Goal: Check status: Check status

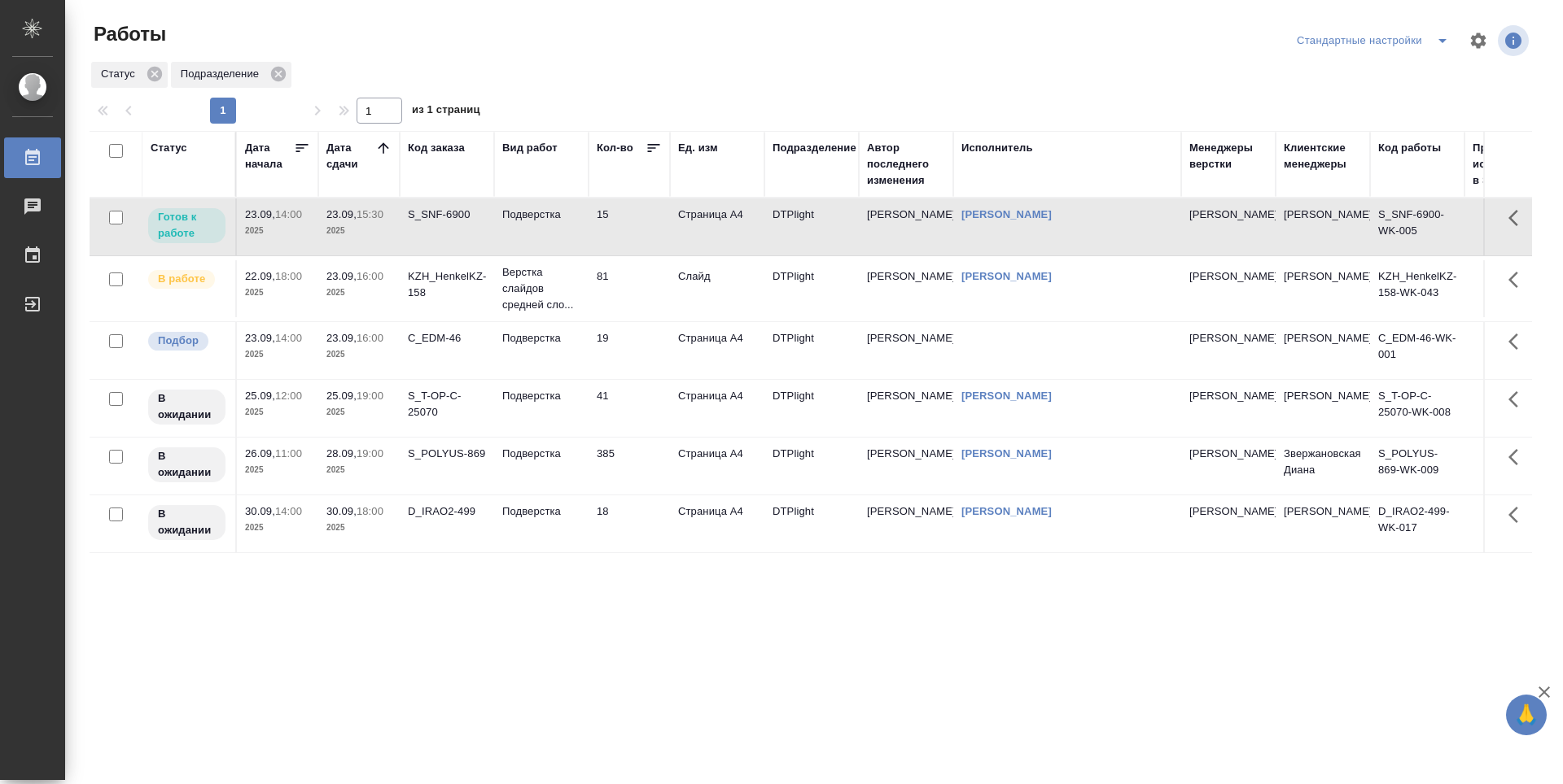
click at [638, 292] on td "81" at bounding box center [629, 289] width 81 height 57
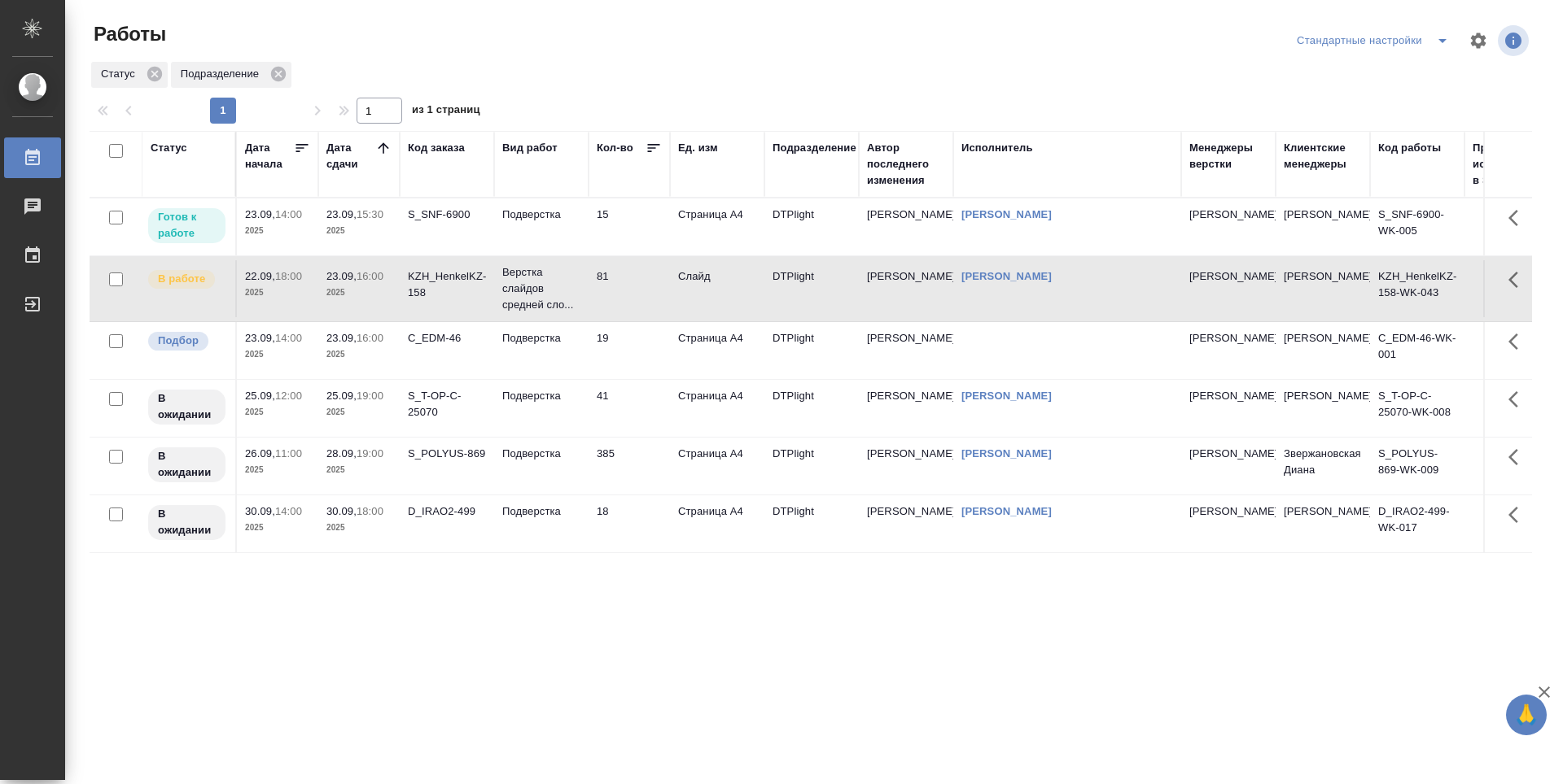
click at [637, 231] on td "15" at bounding box center [629, 227] width 81 height 57
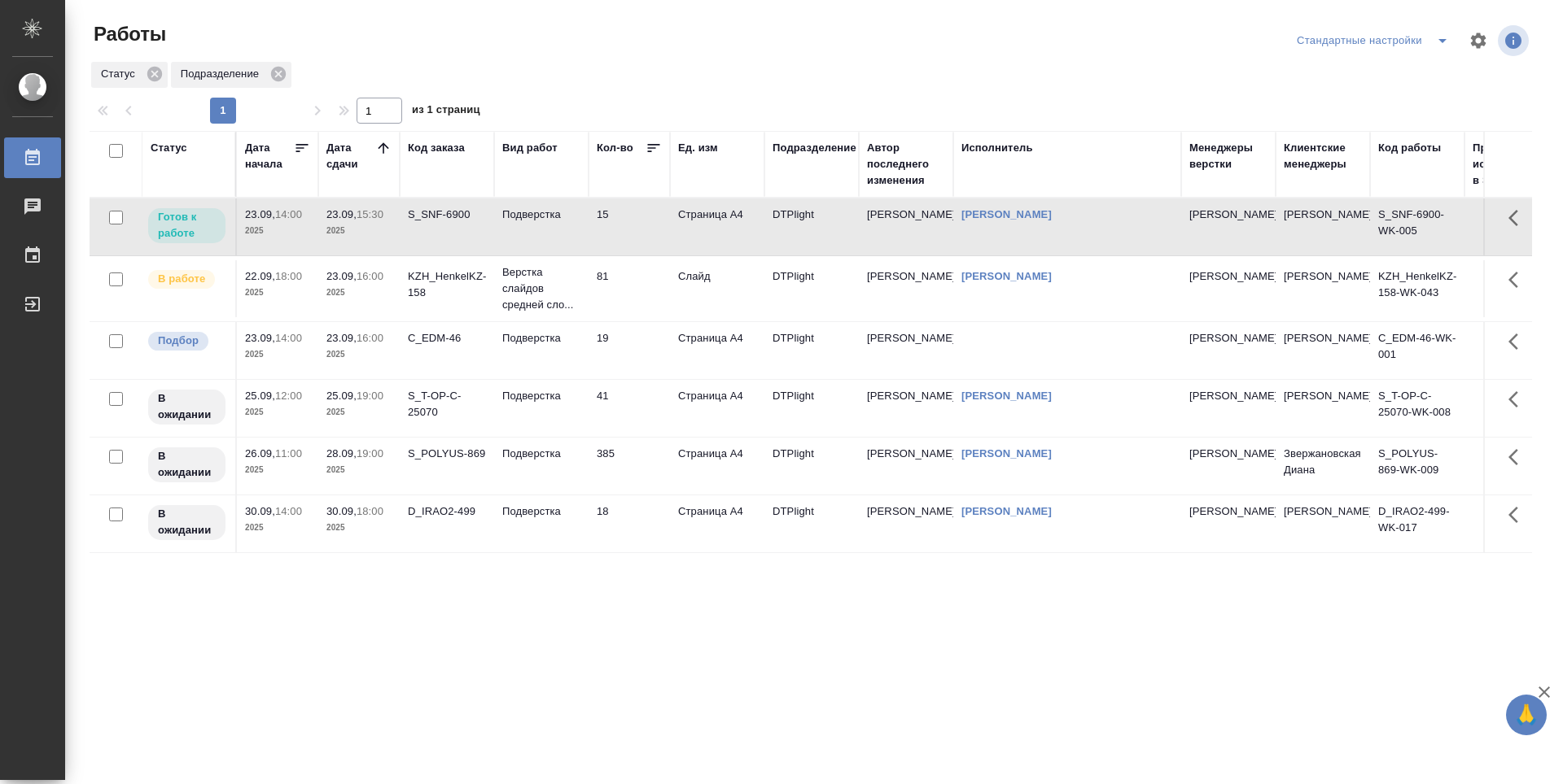
click at [644, 288] on td "81" at bounding box center [629, 289] width 81 height 57
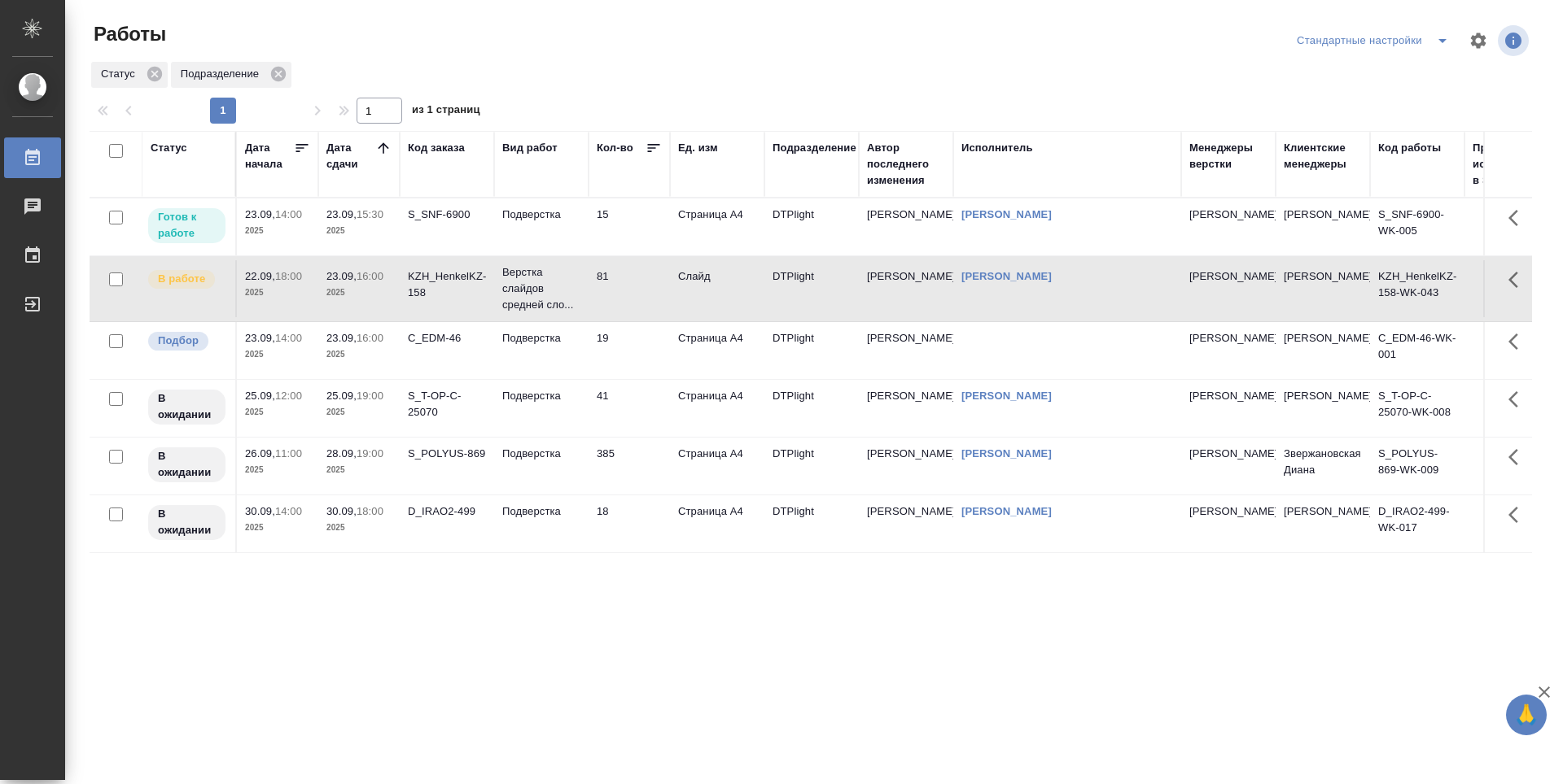
click at [629, 232] on td "15" at bounding box center [629, 227] width 81 height 57
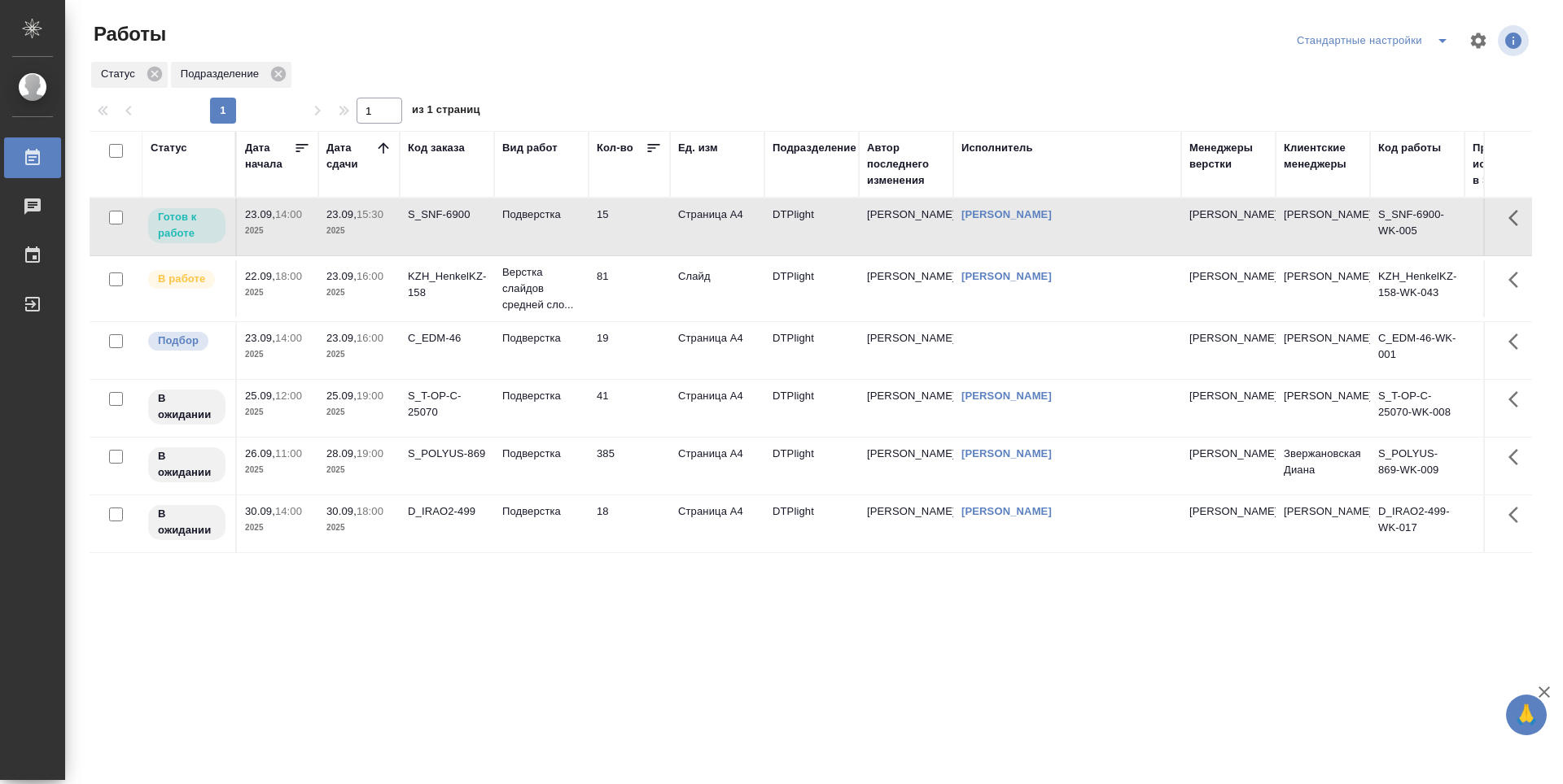
click at [922, 32] on div at bounding box center [817, 41] width 485 height 39
click at [799, 32] on div at bounding box center [817, 41] width 485 height 39
drag, startPoint x: 171, startPoint y: 32, endPoint x: 92, endPoint y: 34, distance: 79.0
click at [92, 34] on div "Работы" at bounding box center [332, 34] width 485 height 26
click at [202, 42] on div "Работы" at bounding box center [332, 34] width 485 height 26
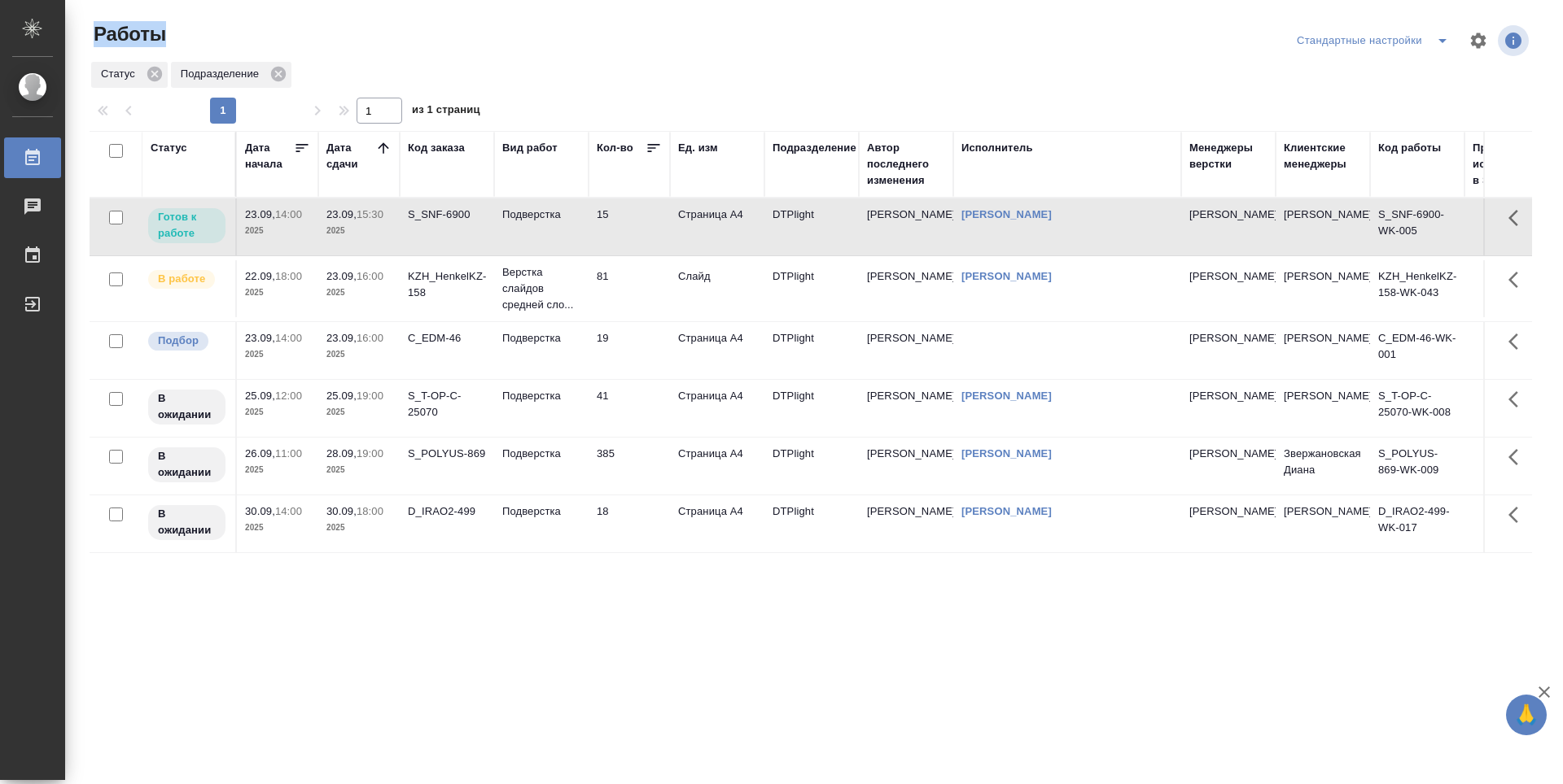
drag, startPoint x: 96, startPoint y: 43, endPoint x: 168, endPoint y: 40, distance: 72.1
click at [168, 40] on div "Работы" at bounding box center [332, 34] width 485 height 26
click at [188, 37] on div "Работы" at bounding box center [332, 34] width 485 height 26
drag, startPoint x: 99, startPoint y: 33, endPoint x: 169, endPoint y: 52, distance: 72.5
click at [169, 52] on div "Работы" at bounding box center [332, 41] width 485 height 39
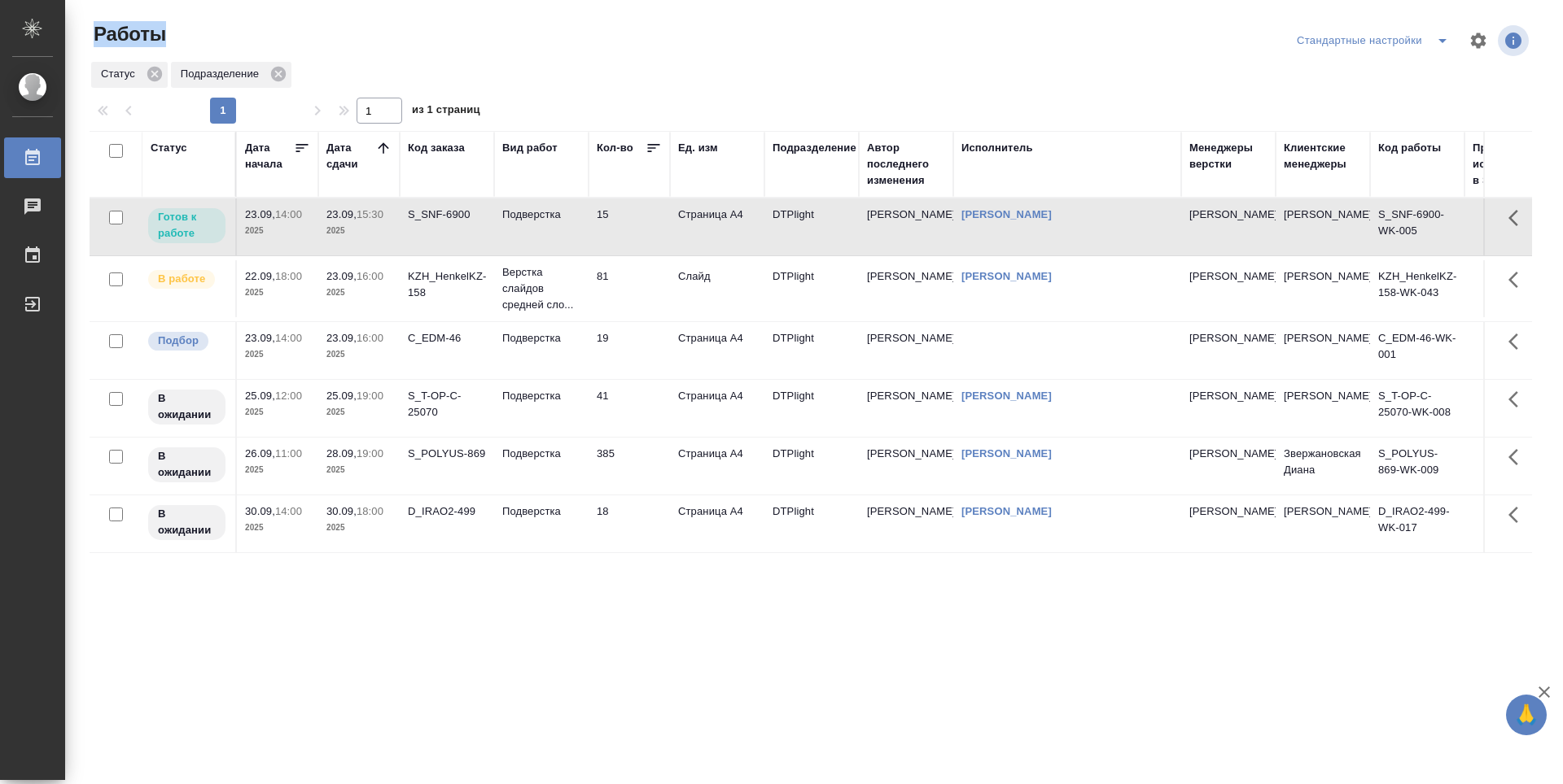
click at [223, 39] on div "Работы" at bounding box center [332, 34] width 485 height 26
drag, startPoint x: 170, startPoint y: 34, endPoint x: 98, endPoint y: 33, distance: 72.0
click at [98, 33] on div "Работы" at bounding box center [332, 34] width 485 height 26
click at [192, 40] on div "Работы" at bounding box center [332, 34] width 485 height 26
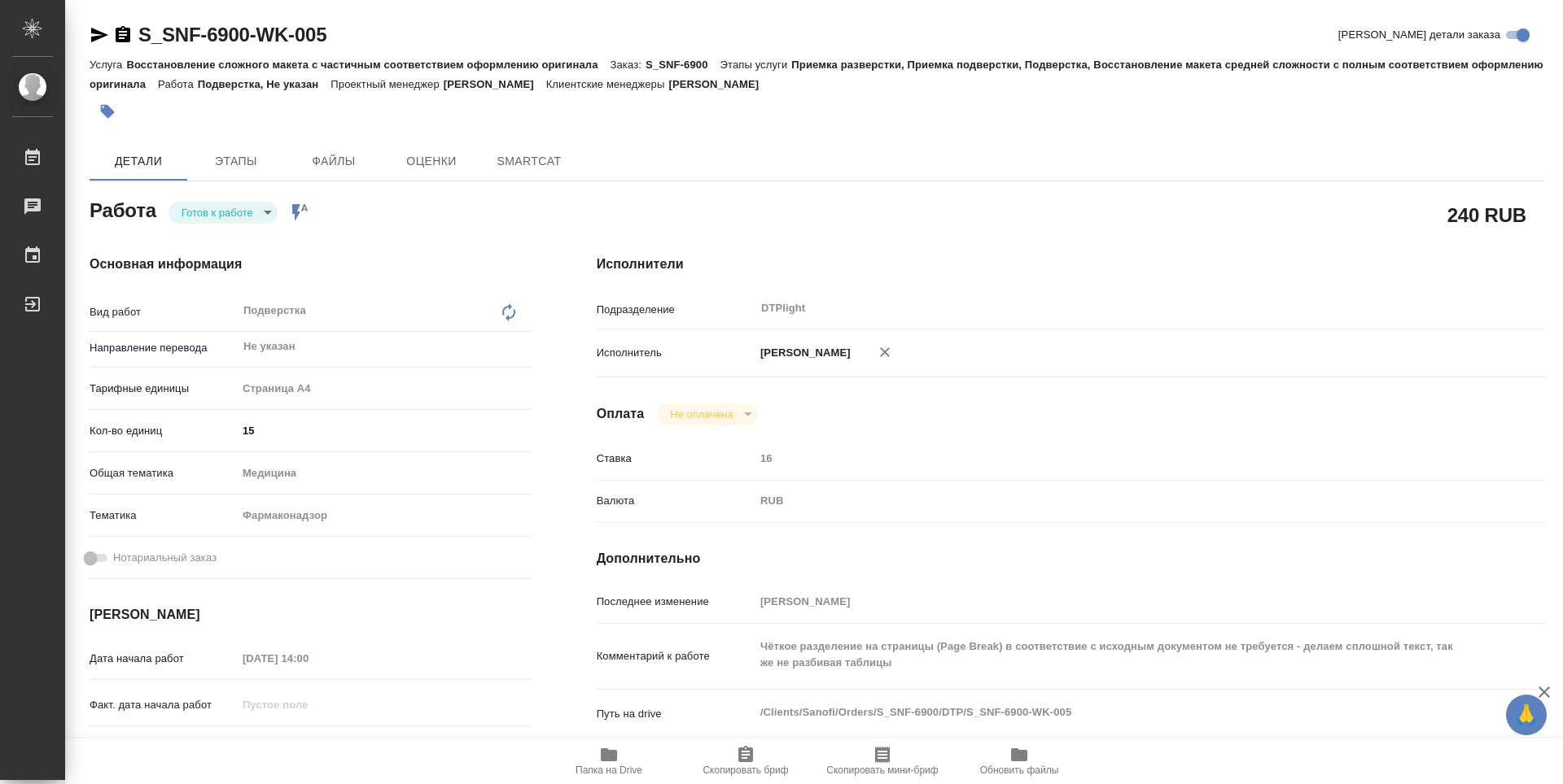
type textarea "x"
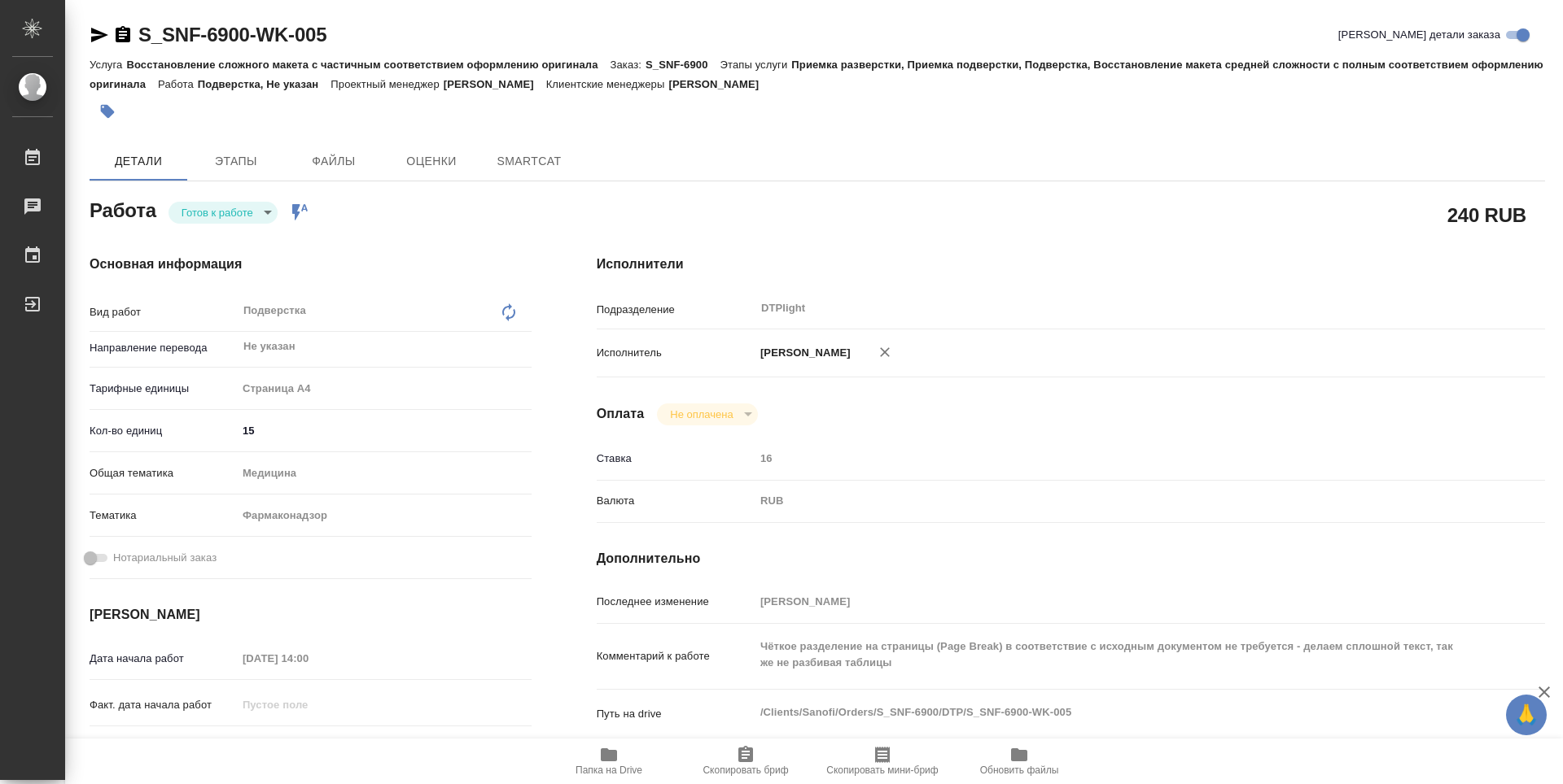
type textarea "x"
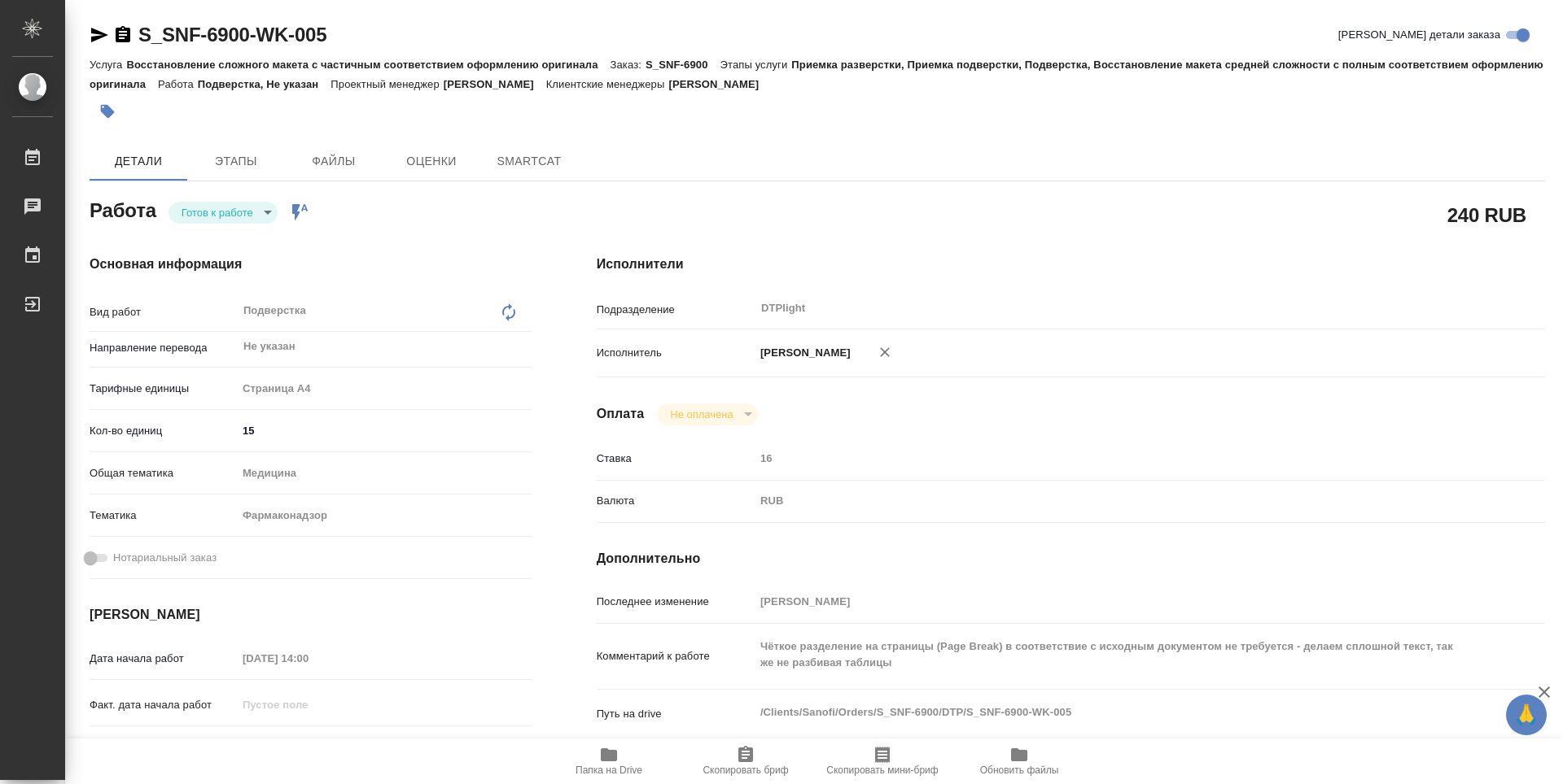
type textarea "x"
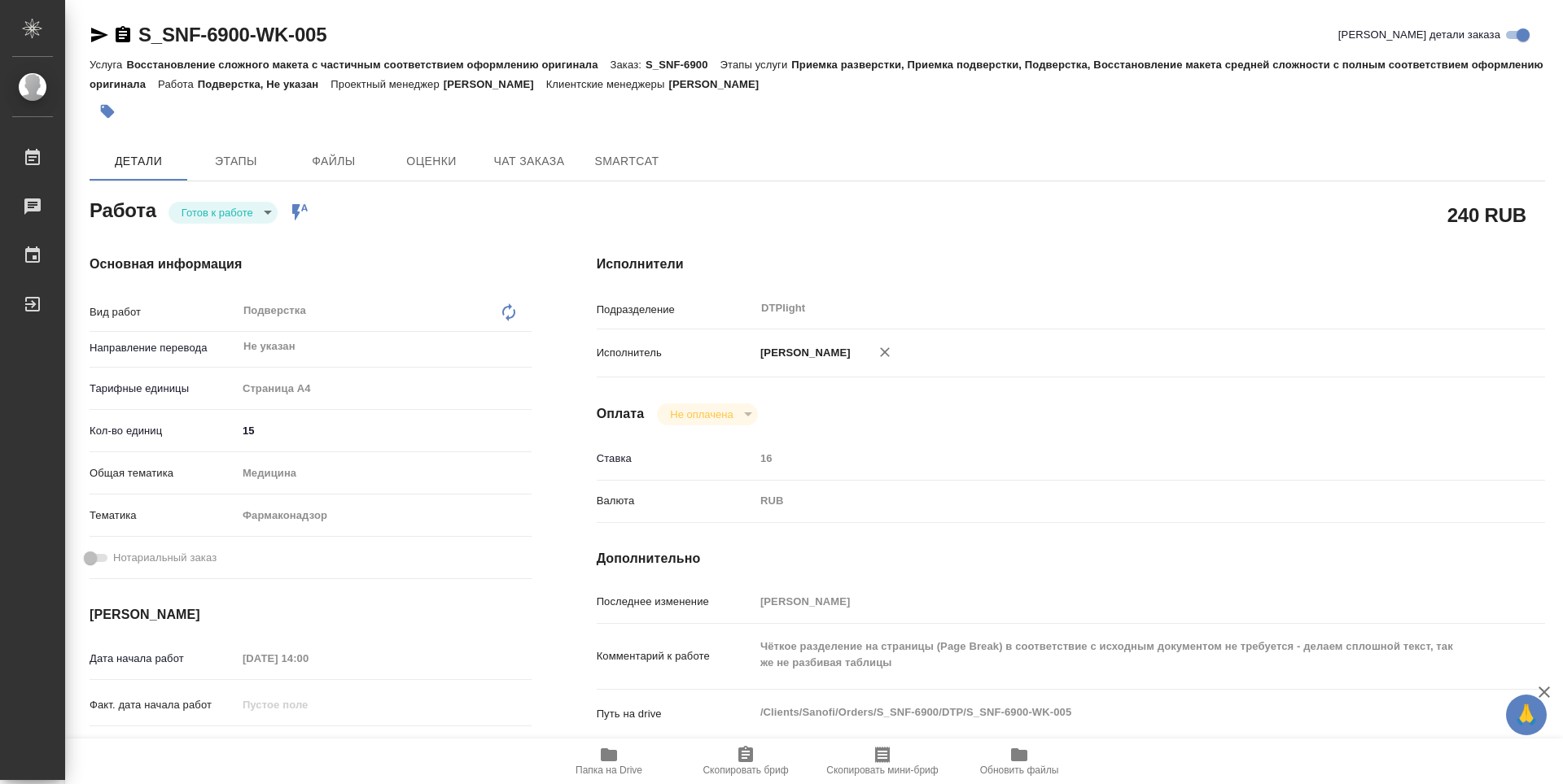
type textarea "x"
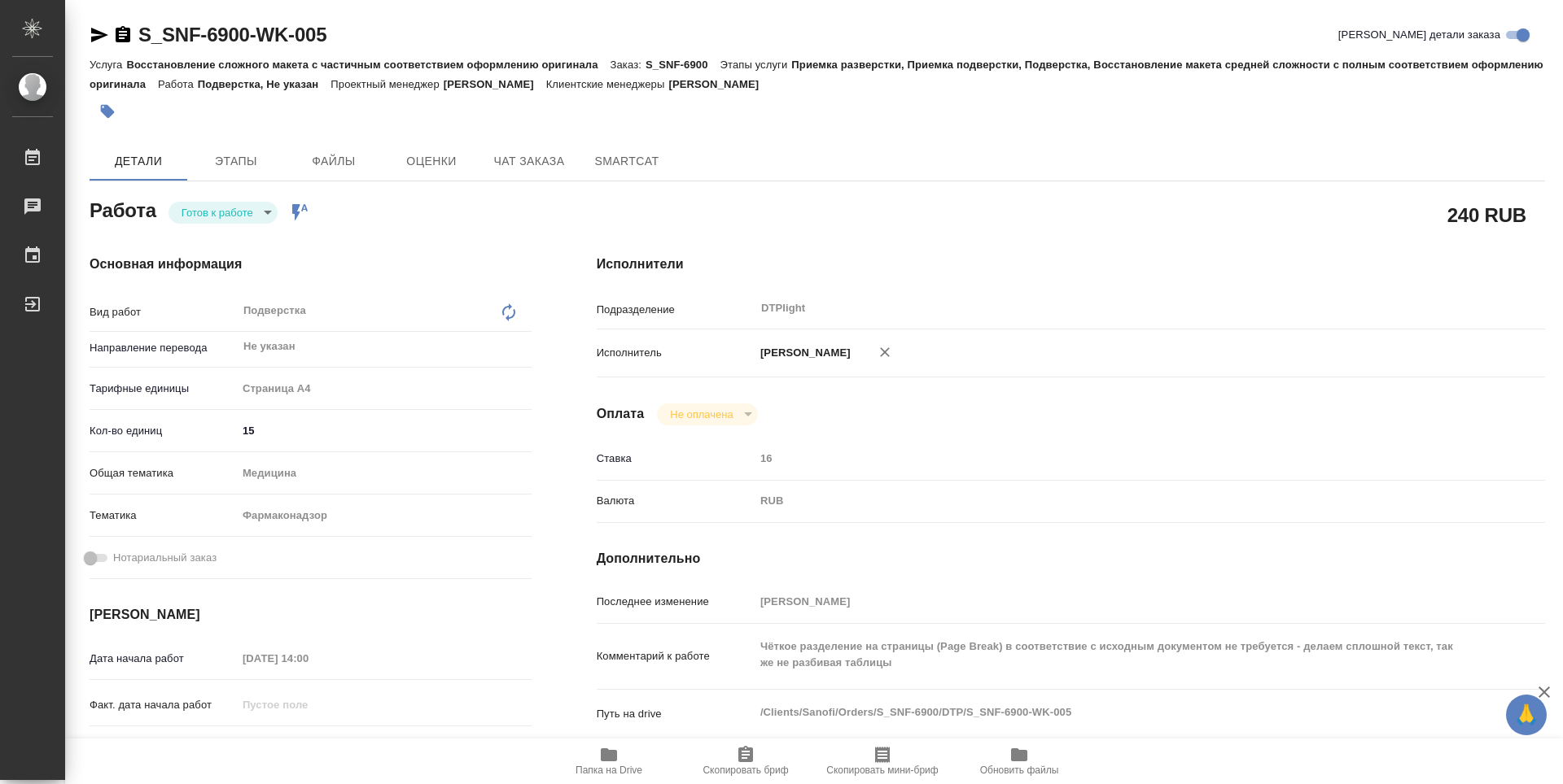
type textarea "x"
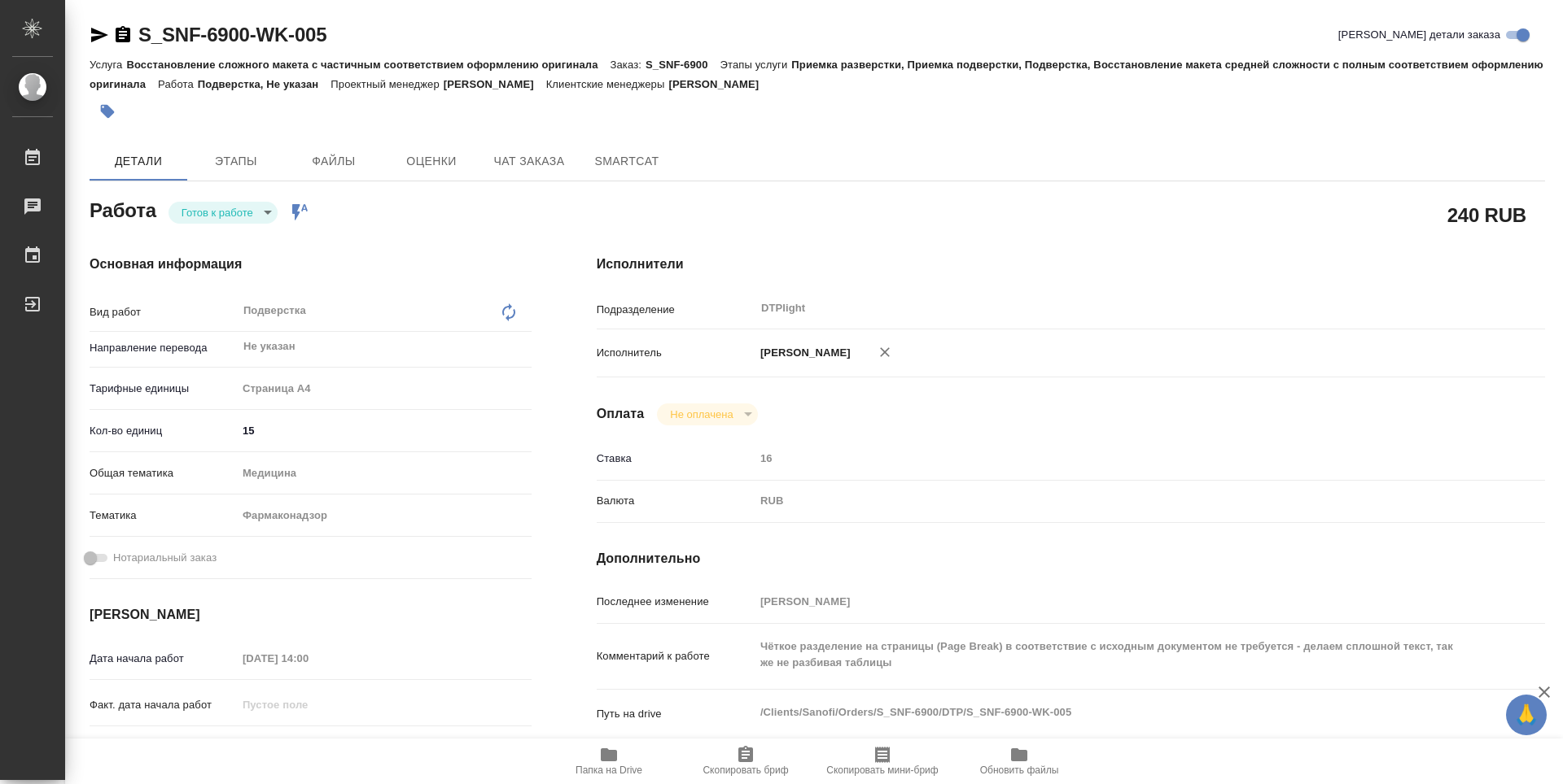
click at [611, 761] on icon "button" at bounding box center [609, 754] width 16 height 13
click at [122, 33] on icon "button" at bounding box center [123, 34] width 14 height 16
